Goal: Find specific page/section: Find specific page/section

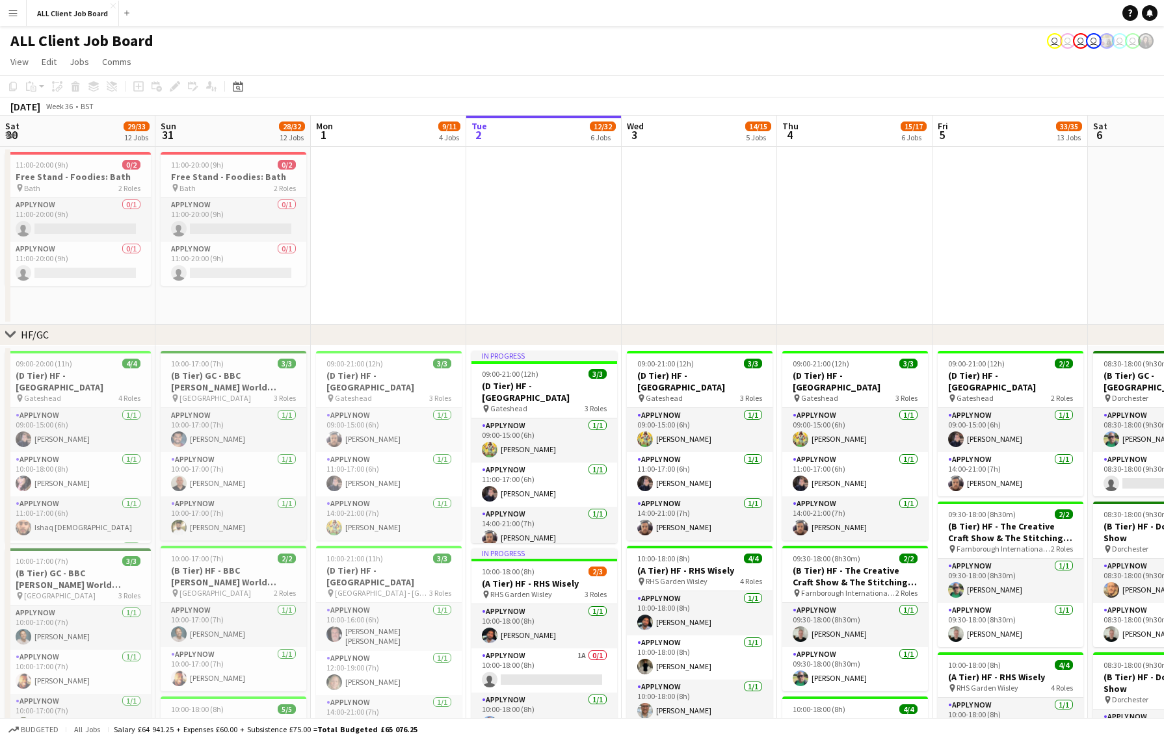
scroll to position [0, 311]
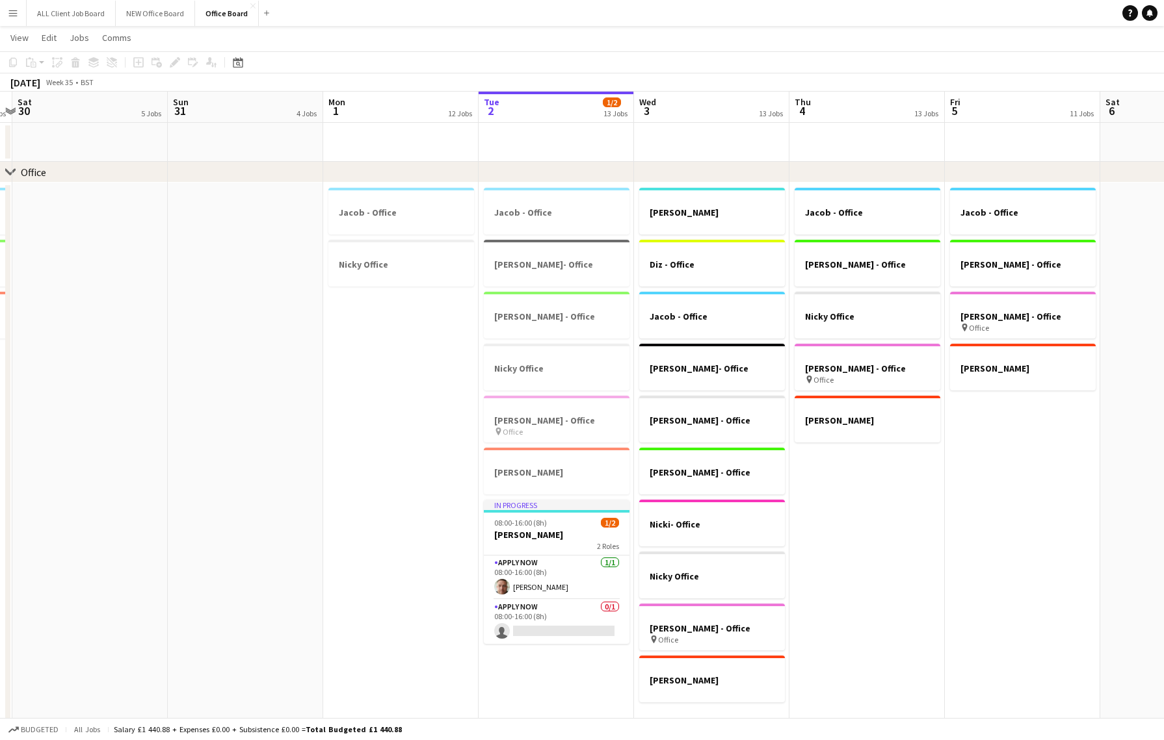
scroll to position [27, 0]
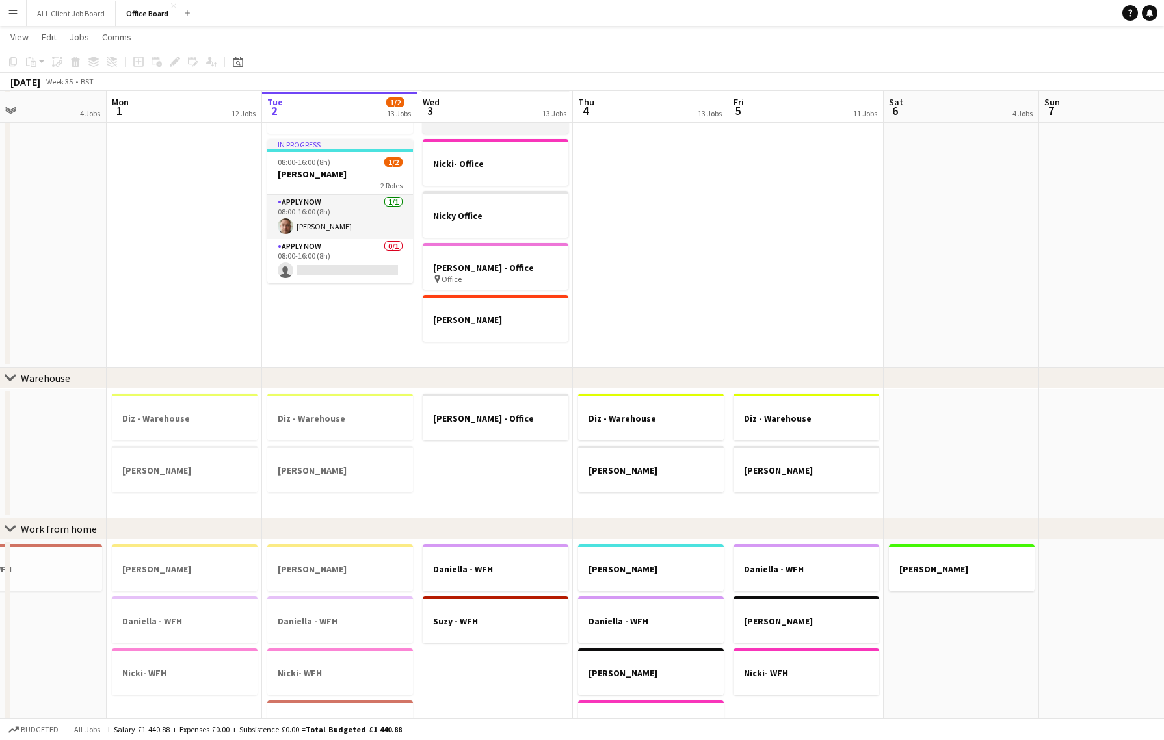
scroll to position [0, 358]
